Goal: Use online tool/utility: Utilize a website feature to perform a specific function

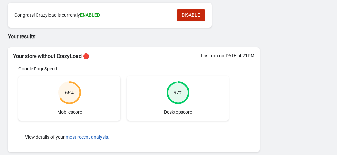
scroll to position [66, 0]
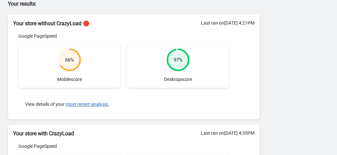
click at [68, 64] on circle at bounding box center [69, 59] width 21 height 21
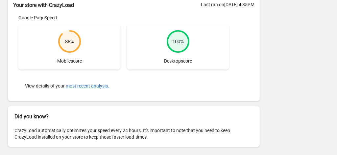
scroll to position [63, 0]
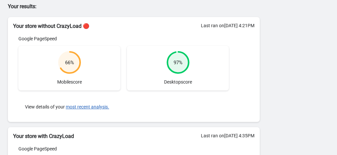
drag, startPoint x: 64, startPoint y: 62, endPoint x: 65, endPoint y: 66, distance: 4.0
click at [64, 65] on div "66 %" at bounding box center [69, 63] width 23 height 24
